Goal: Communication & Community: Answer question/provide support

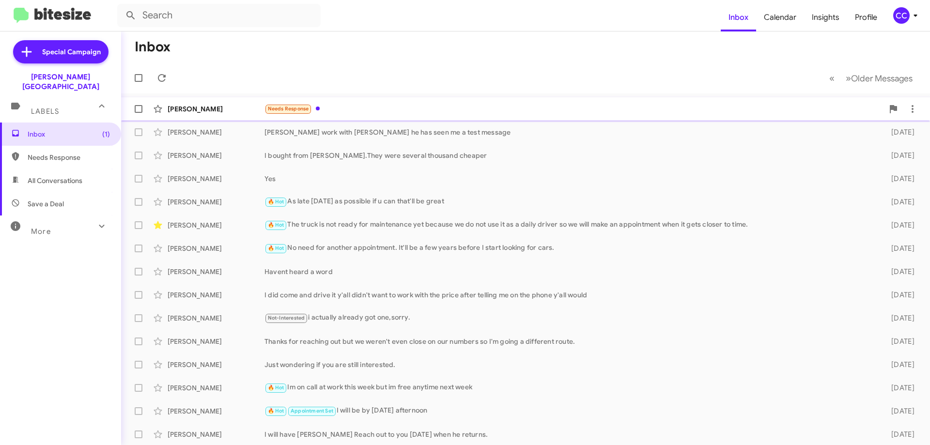
click at [189, 112] on div "[PERSON_NAME]" at bounding box center [216, 109] width 97 height 10
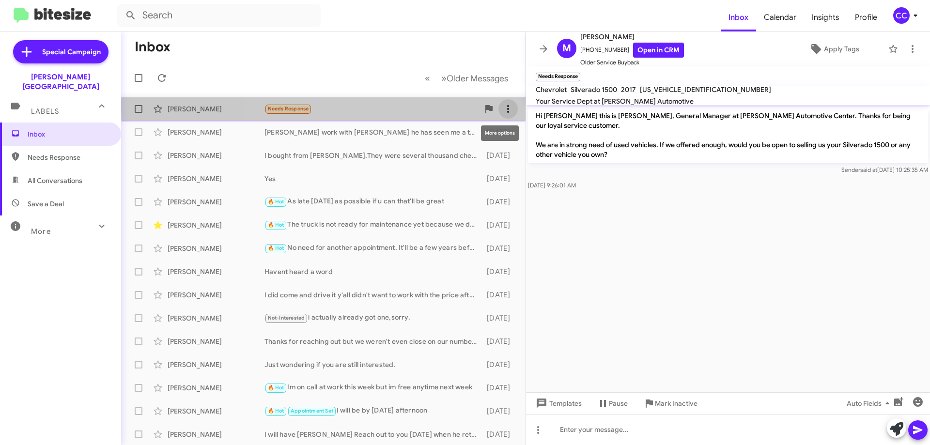
click at [502, 108] on icon at bounding box center [508, 109] width 12 height 12
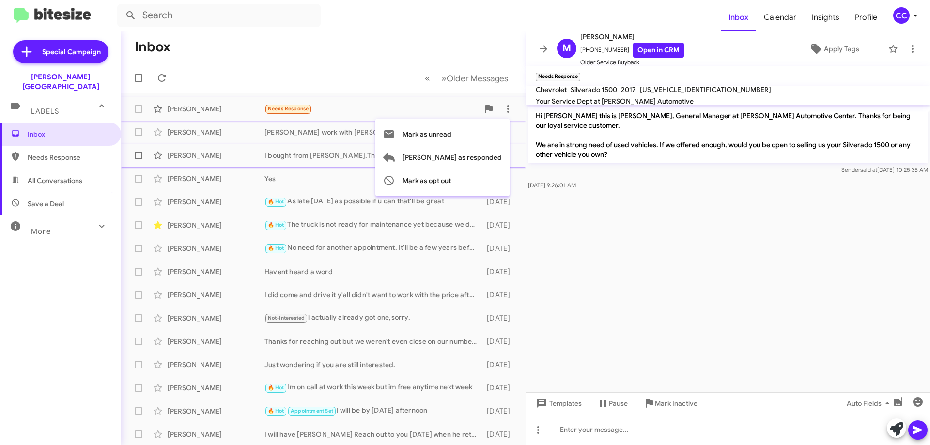
click at [473, 156] on span "[PERSON_NAME] as responded" at bounding box center [452, 157] width 99 height 23
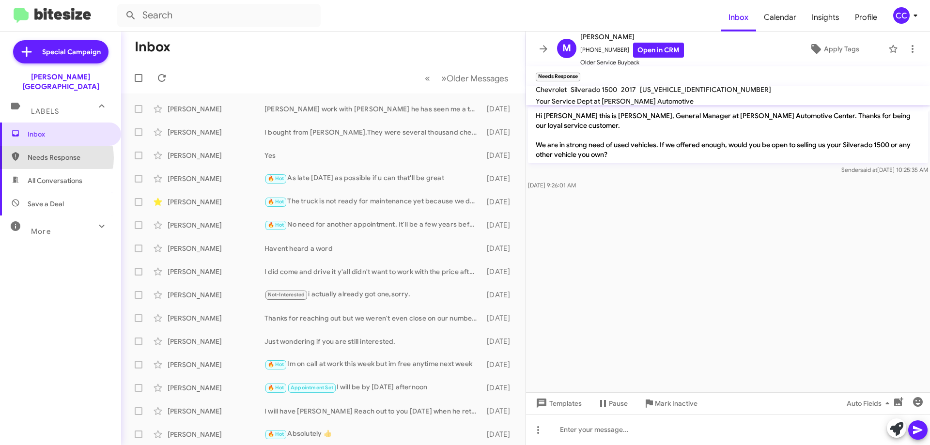
click at [50, 153] on span "Needs Response" at bounding box center [69, 158] width 82 height 10
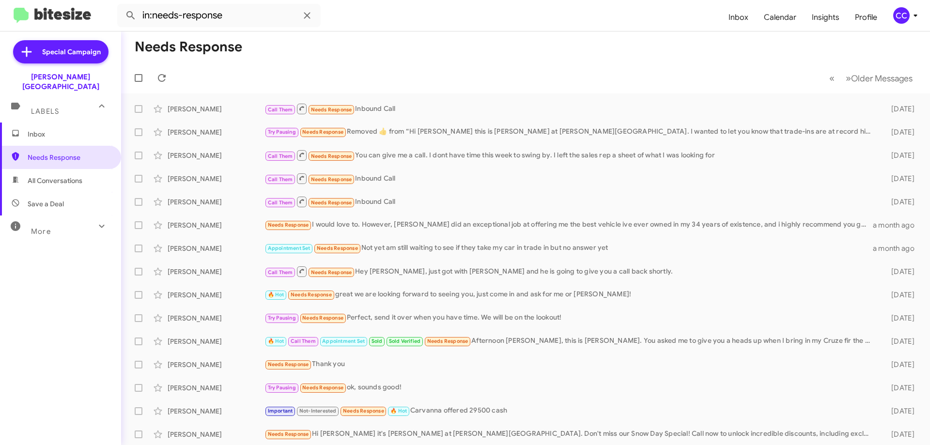
click at [46, 169] on span "All Conversations" at bounding box center [60, 180] width 121 height 23
type input "in:all-conversations"
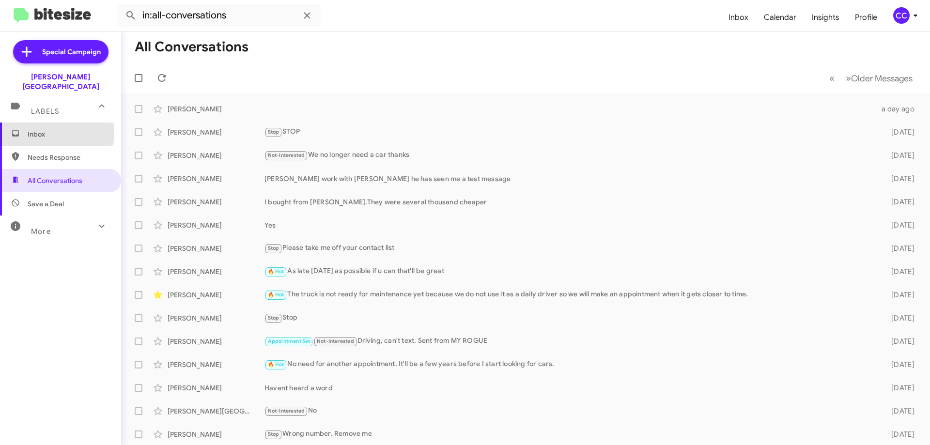
click at [46, 129] on span "Inbox" at bounding box center [69, 134] width 82 height 10
